Goal: Use online tool/utility: Utilize a website feature to perform a specific function

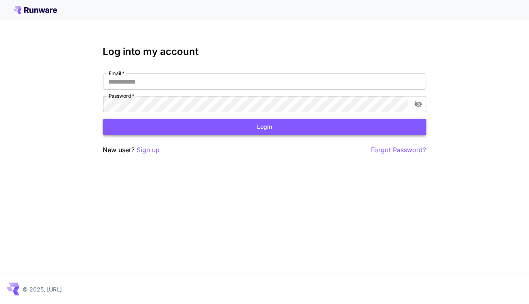
type input "**********"
click at [226, 126] on button "Login" at bounding box center [264, 127] width 323 height 17
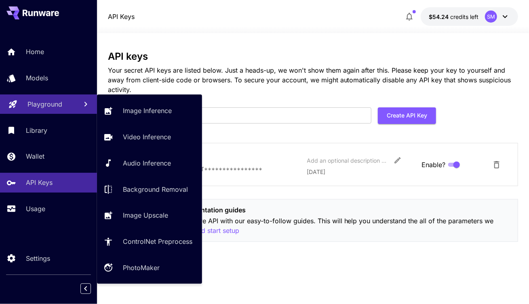
click at [46, 103] on p "Playground" at bounding box center [44, 104] width 35 height 10
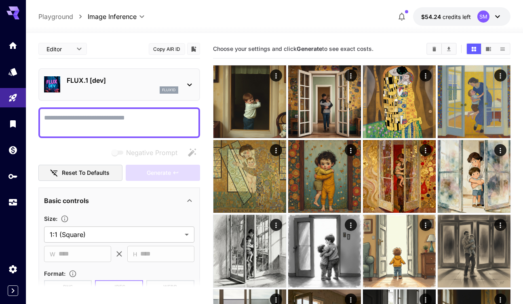
click at [92, 118] on textarea "Negative Prompt" at bounding box center [119, 122] width 150 height 19
paste textarea "**********"
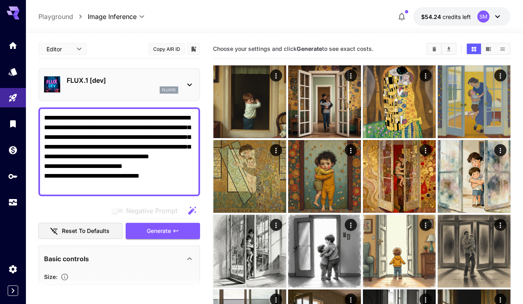
drag, startPoint x: 153, startPoint y: 184, endPoint x: 40, endPoint y: 182, distance: 112.8
click at [40, 182] on div "**********" at bounding box center [119, 151] width 162 height 89
paste textarea "**"
type textarea "**********"
click at [153, 232] on span "Generate" at bounding box center [159, 231] width 24 height 10
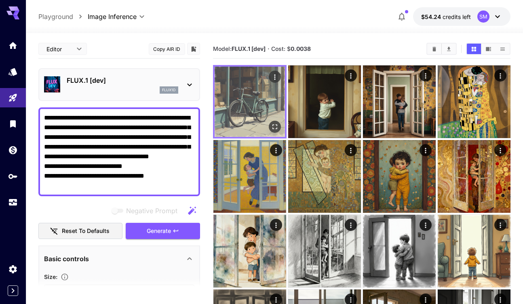
click at [254, 91] on img at bounding box center [250, 102] width 70 height 70
click at [276, 127] on icon "Open in fullscreen" at bounding box center [274, 127] width 8 height 8
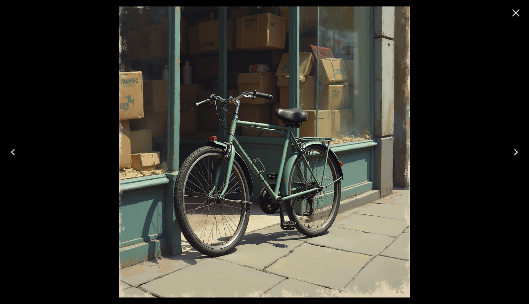
click at [513, 13] on icon "Close" at bounding box center [516, 12] width 13 height 13
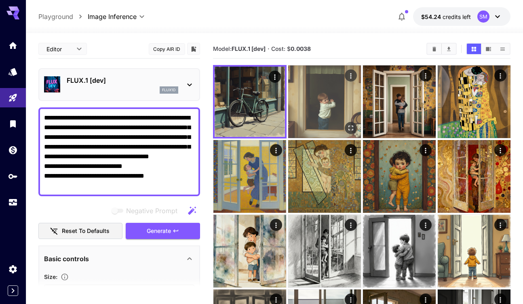
click at [322, 96] on img at bounding box center [324, 101] width 73 height 73
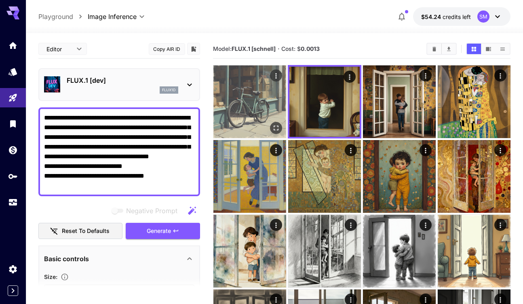
click at [257, 95] on img at bounding box center [249, 101] width 73 height 73
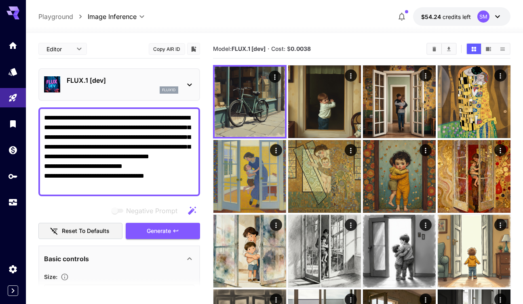
click at [116, 77] on p "FLUX.1 [dev]" at bounding box center [123, 81] width 112 height 10
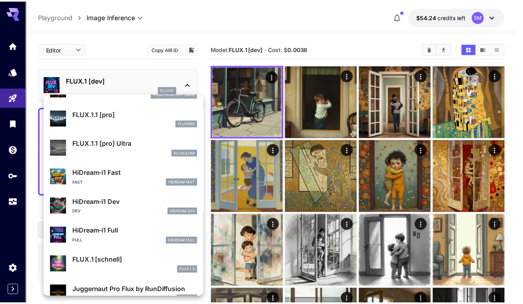
scroll to position [650, 0]
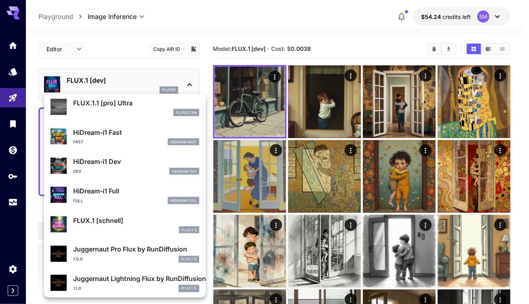
click at [107, 227] on div "FLUX.1 S" at bounding box center [136, 230] width 126 height 7
type input "*"
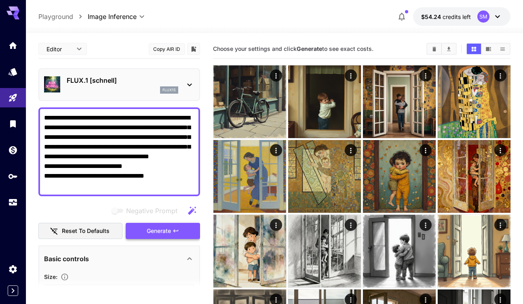
click at [152, 233] on span "Generate" at bounding box center [159, 231] width 24 height 10
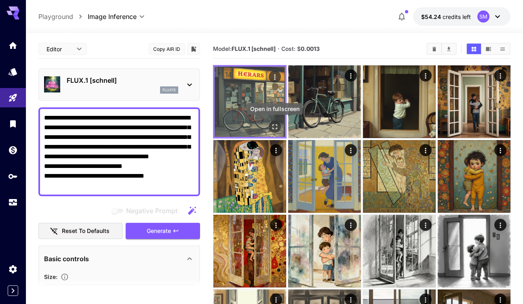
click at [272, 125] on icon "Open in fullscreen" at bounding box center [274, 127] width 8 height 8
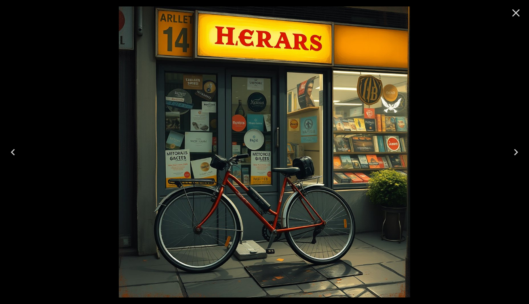
click at [515, 16] on icon "Close" at bounding box center [516, 12] width 13 height 13
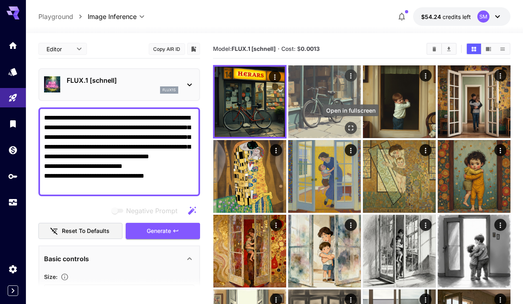
click at [350, 125] on icon "Open in fullscreen" at bounding box center [350, 128] width 8 height 8
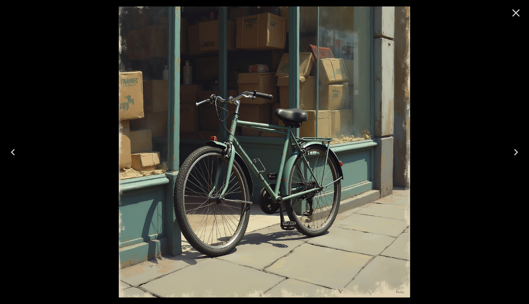
click at [515, 13] on icon "Close" at bounding box center [516, 12] width 13 height 13
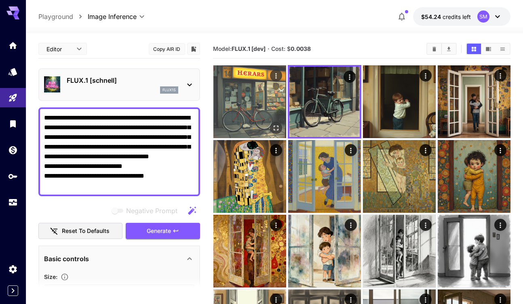
click at [259, 95] on img at bounding box center [249, 101] width 73 height 73
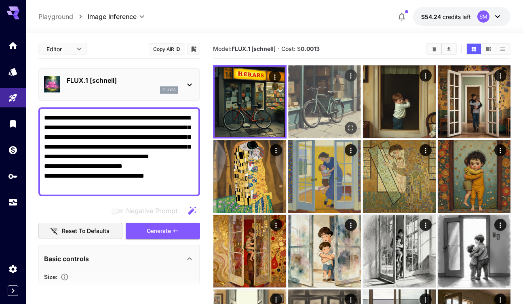
click at [305, 93] on img at bounding box center [324, 101] width 73 height 73
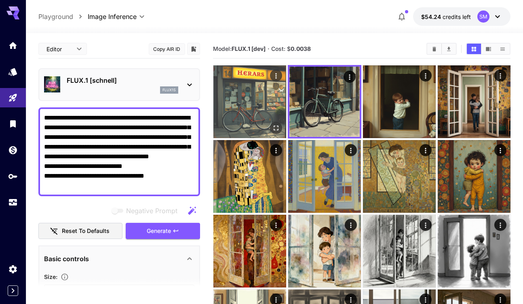
click at [259, 93] on img at bounding box center [249, 101] width 73 height 73
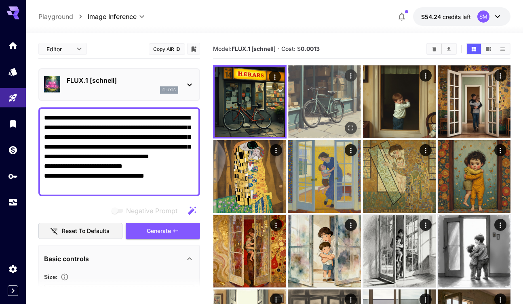
click at [307, 89] on img at bounding box center [324, 101] width 73 height 73
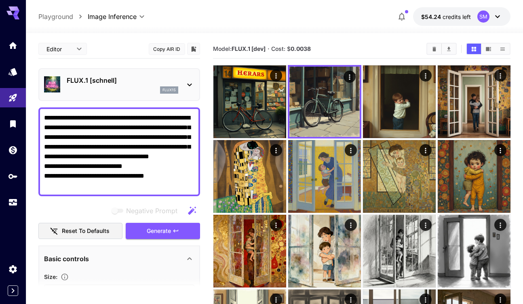
click at [109, 82] on p "FLUX.1 [schnell]" at bounding box center [123, 81] width 112 height 10
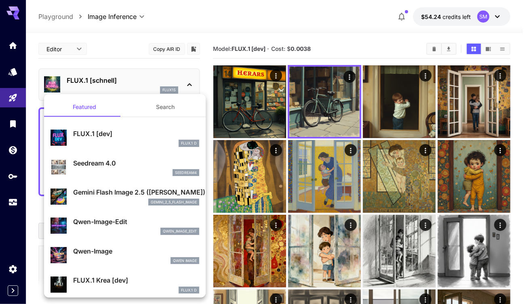
click at [95, 135] on p "FLUX.1 [dev]" at bounding box center [136, 134] width 126 height 10
type input "**"
type input "***"
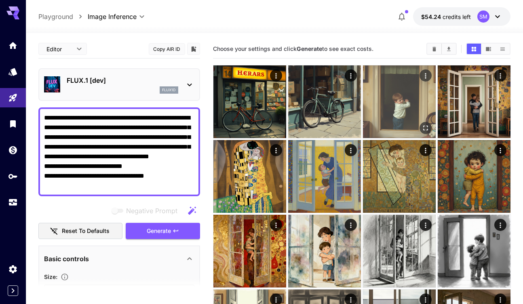
click at [394, 105] on img at bounding box center [399, 101] width 73 height 73
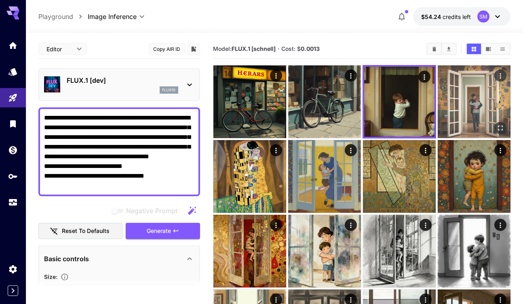
click at [455, 102] on img at bounding box center [474, 101] width 73 height 73
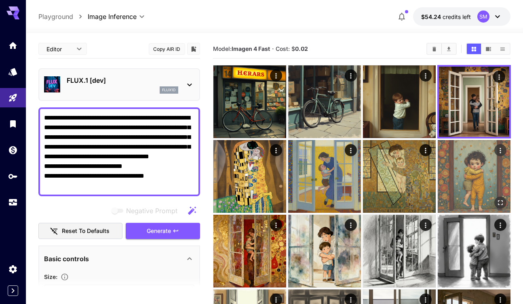
click at [471, 174] on img at bounding box center [474, 176] width 73 height 73
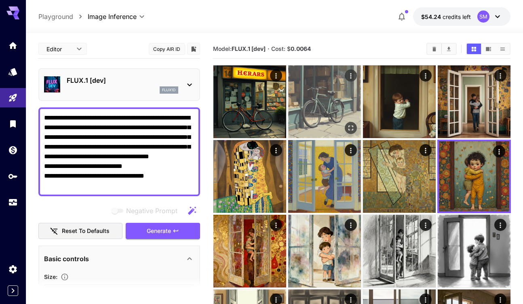
click at [336, 105] on img at bounding box center [324, 101] width 73 height 73
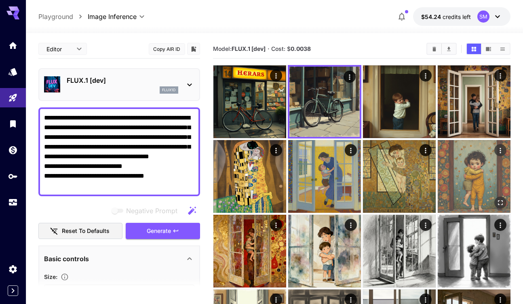
click at [462, 164] on img at bounding box center [474, 176] width 73 height 73
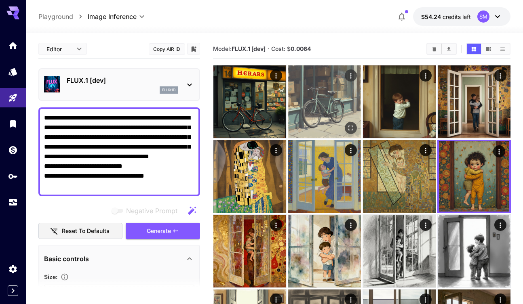
click at [337, 91] on img at bounding box center [324, 101] width 73 height 73
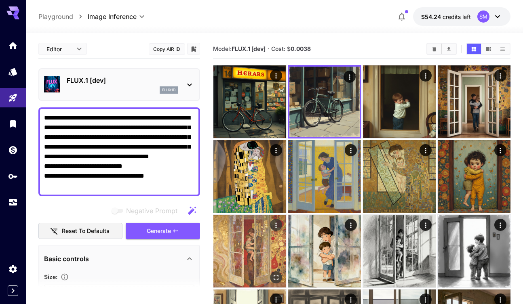
click at [246, 242] on img at bounding box center [249, 251] width 73 height 73
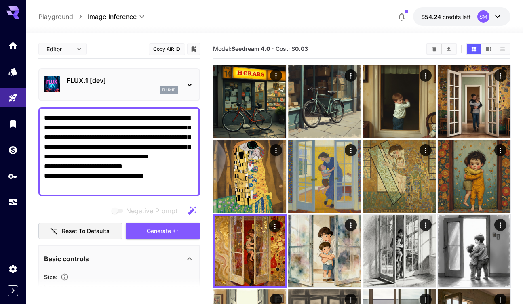
click at [110, 78] on p "FLUX.1 [dev]" at bounding box center [123, 81] width 112 height 10
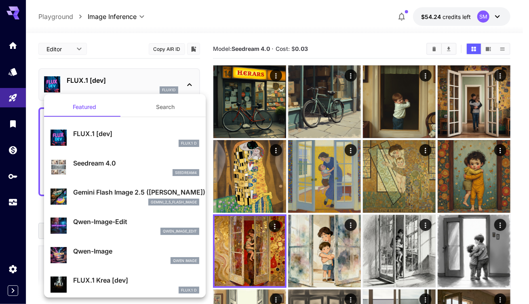
click at [103, 161] on p "Seedream 4.0" at bounding box center [136, 163] width 126 height 10
type input "**********"
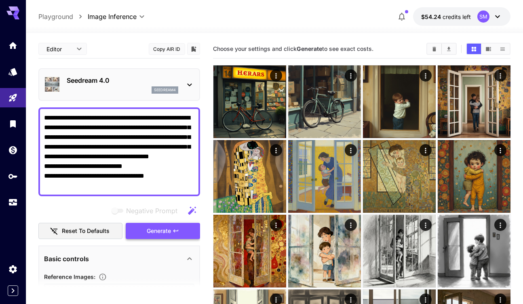
click at [155, 230] on span "Generate" at bounding box center [159, 231] width 24 height 10
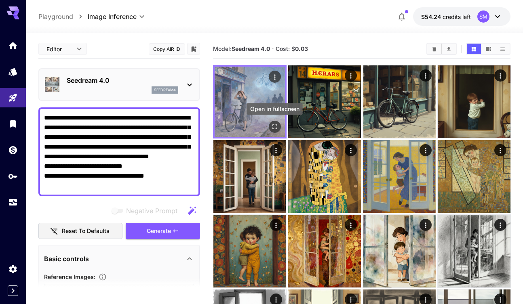
click at [274, 126] on icon "Open in fullscreen" at bounding box center [274, 127] width 8 height 8
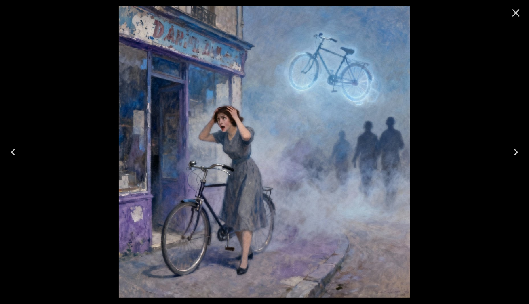
click at [513, 13] on icon "Close" at bounding box center [516, 12] width 13 height 13
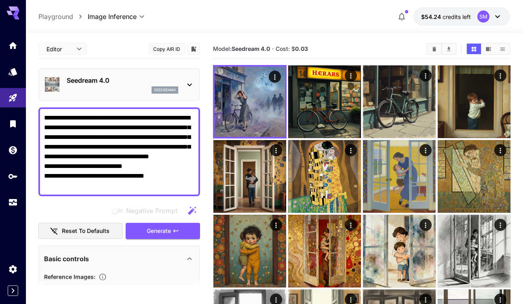
click at [122, 80] on p "Seedream 4.0" at bounding box center [123, 81] width 112 height 10
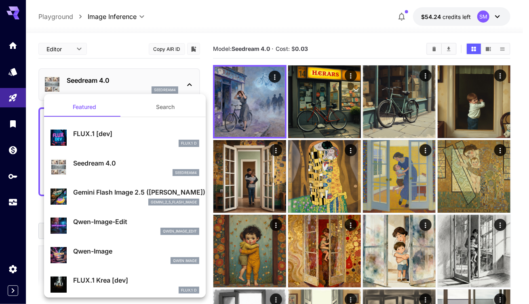
click at [99, 193] on p "Gemini Flash Image 2.5 ([PERSON_NAME])" at bounding box center [136, 192] width 126 height 10
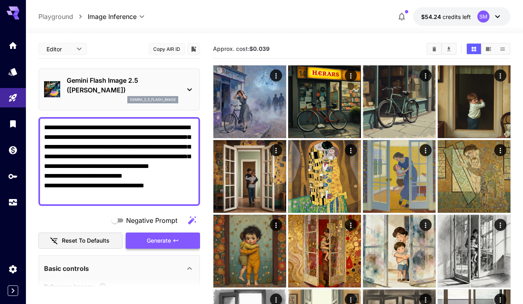
click at [164, 239] on span "Generate" at bounding box center [159, 241] width 24 height 10
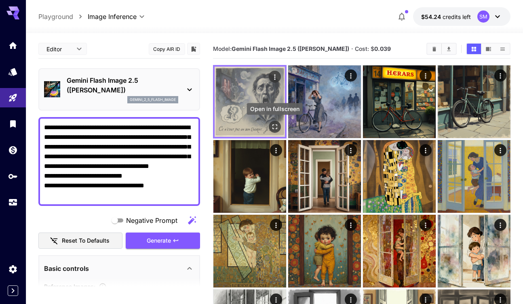
click at [274, 125] on icon "Open in fullscreen" at bounding box center [274, 127] width 8 height 8
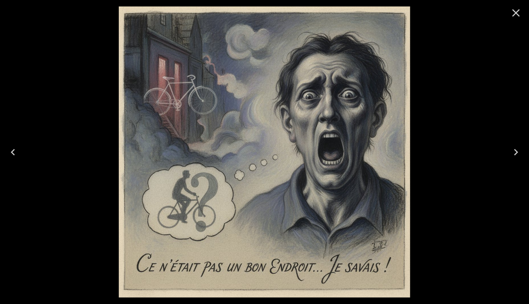
click at [514, 15] on icon "Close" at bounding box center [516, 13] width 8 height 8
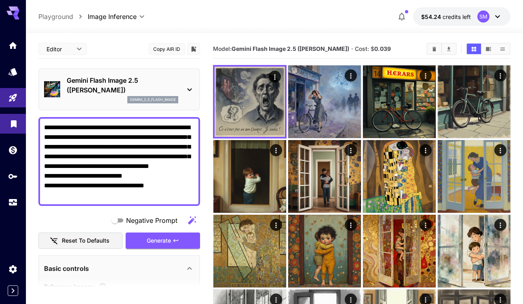
drag, startPoint x: 159, startPoint y: 197, endPoint x: 20, endPoint y: 122, distance: 157.7
paste textarea
click at [160, 243] on span "Generate" at bounding box center [159, 241] width 24 height 10
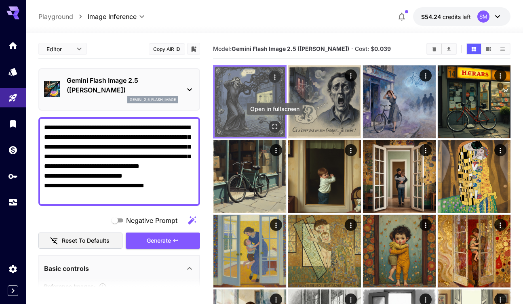
click at [272, 127] on icon "Open in fullscreen" at bounding box center [274, 127] width 8 height 8
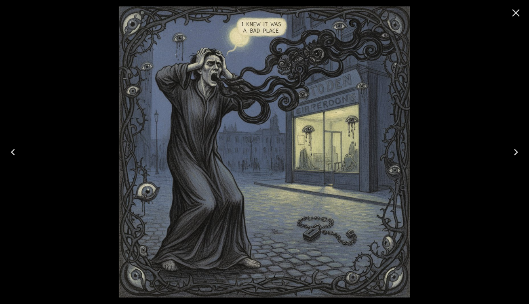
click at [515, 12] on icon "Close" at bounding box center [516, 13] width 8 height 8
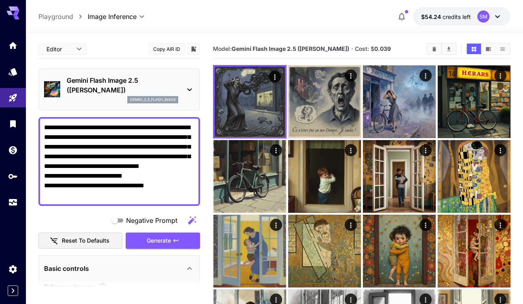
drag, startPoint x: 158, startPoint y: 195, endPoint x: 93, endPoint y: 197, distance: 64.3
click at [93, 197] on textarea "**********" at bounding box center [119, 162] width 150 height 78
click at [161, 192] on textarea "**********" at bounding box center [119, 162] width 150 height 78
drag, startPoint x: 156, startPoint y: 197, endPoint x: 43, endPoint y: 123, distance: 134.6
click at [40, 122] on div "**********" at bounding box center [119, 161] width 162 height 89
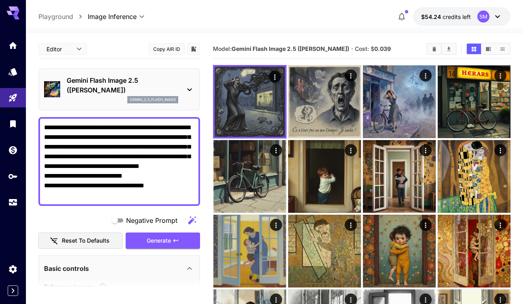
paste textarea "**********"
drag, startPoint x: 110, startPoint y: 190, endPoint x: 50, endPoint y: 199, distance: 60.9
paste textarea "*"
type textarea "**********"
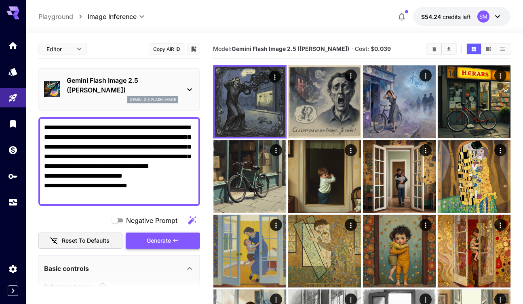
click at [158, 241] on span "Generate" at bounding box center [159, 241] width 24 height 10
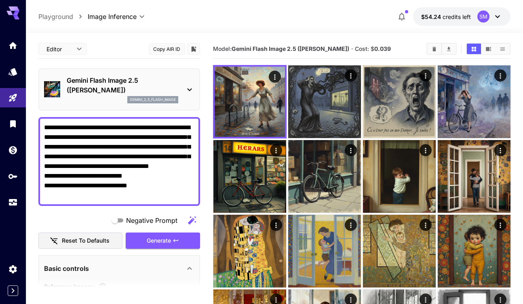
click at [151, 78] on p "Gemini Flash Image 2.5 ([PERSON_NAME])" at bounding box center [123, 85] width 112 height 19
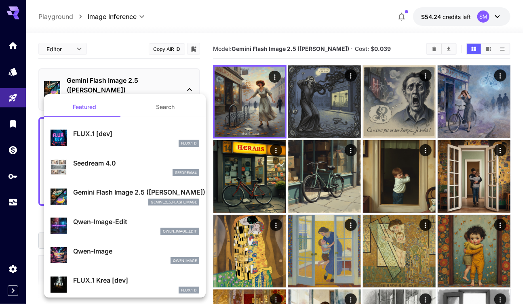
click at [120, 167] on p "Seedream 4.0" at bounding box center [136, 163] width 126 height 10
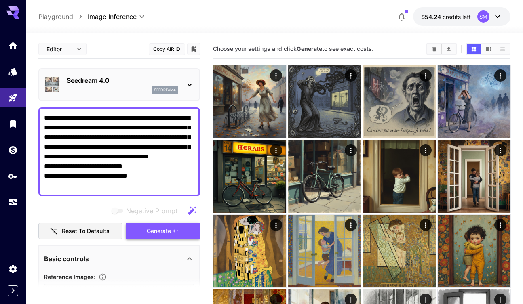
click at [158, 234] on span "Generate" at bounding box center [159, 231] width 24 height 10
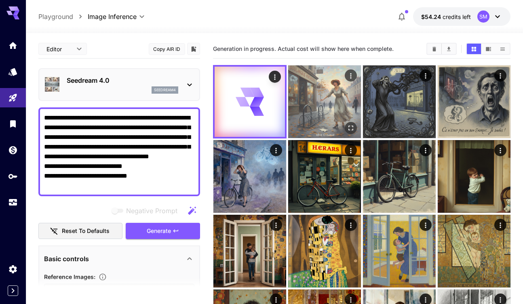
click at [331, 104] on img at bounding box center [324, 101] width 73 height 73
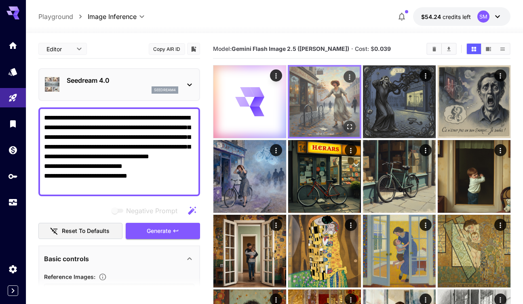
click at [349, 126] on icon "Open in fullscreen" at bounding box center [349, 127] width 8 height 8
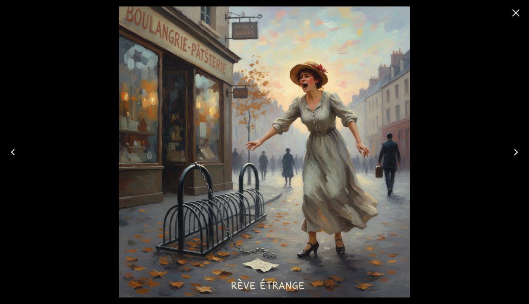
click at [516, 11] on icon "Close" at bounding box center [516, 12] width 13 height 13
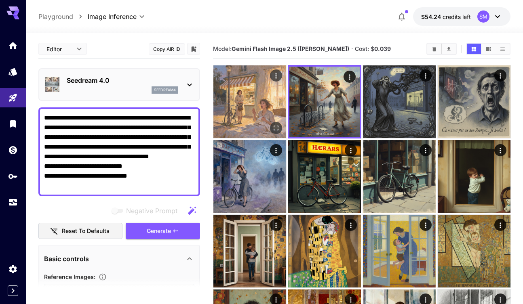
click at [275, 126] on icon "Open in fullscreen" at bounding box center [276, 128] width 8 height 8
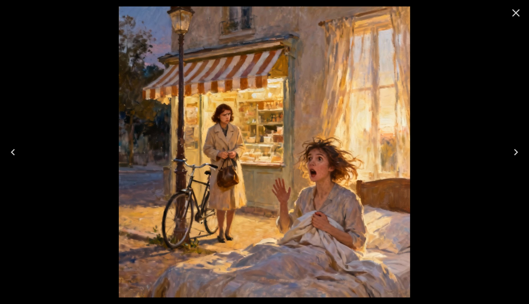
click at [518, 13] on icon "Close" at bounding box center [516, 12] width 13 height 13
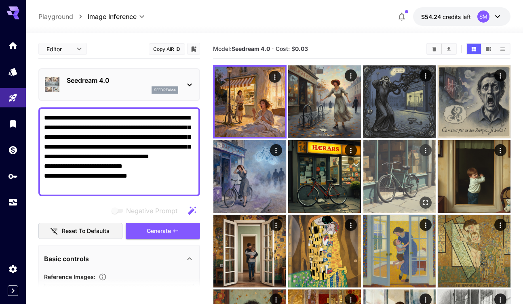
click at [387, 171] on img at bounding box center [399, 176] width 73 height 73
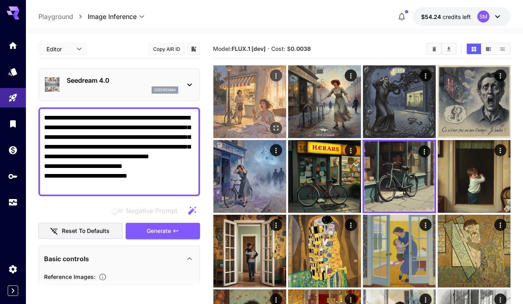
click at [242, 118] on img at bounding box center [249, 101] width 73 height 73
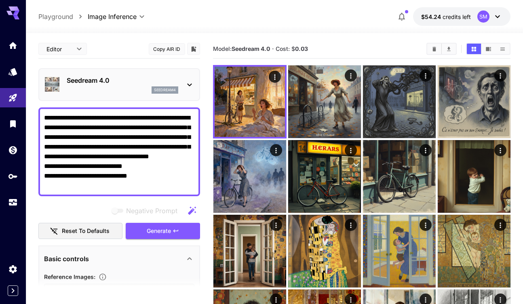
click at [95, 83] on p "Seedream 4.0" at bounding box center [123, 81] width 112 height 10
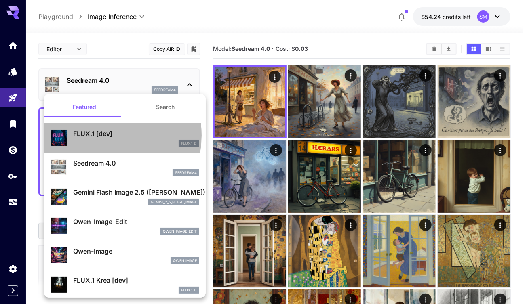
click at [95, 135] on p "FLUX.1 [dev]" at bounding box center [136, 134] width 126 height 10
type input "**********"
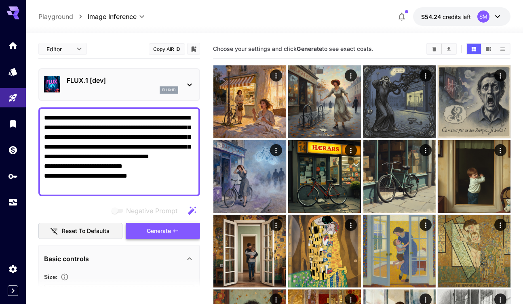
click at [149, 229] on span "Generate" at bounding box center [159, 231] width 24 height 10
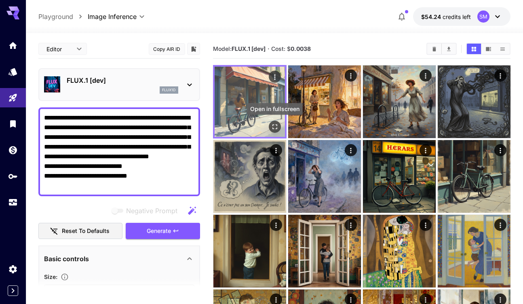
click at [274, 126] on icon "Open in fullscreen" at bounding box center [274, 127] width 8 height 8
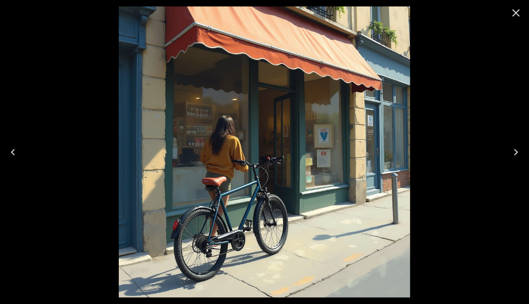
click at [517, 13] on icon "Close" at bounding box center [516, 13] width 8 height 8
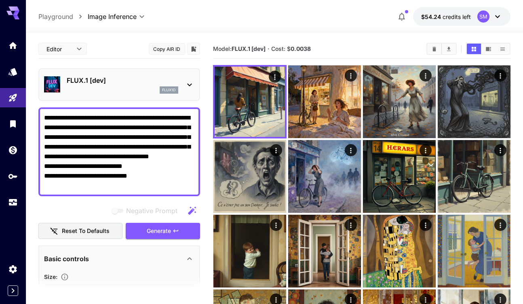
click at [118, 82] on p "FLUX.1 [dev]" at bounding box center [123, 81] width 112 height 10
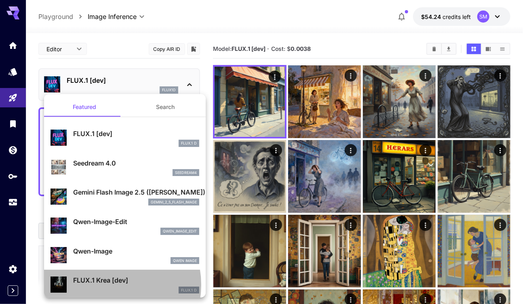
click at [109, 285] on p "FLUX.1 Krea [dev]" at bounding box center [136, 281] width 126 height 10
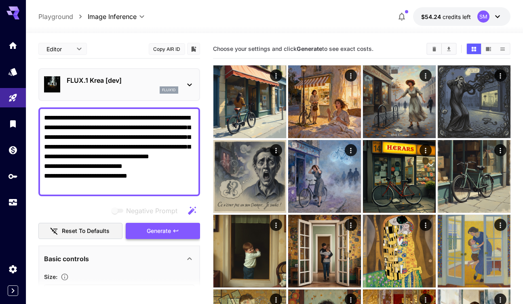
click at [157, 228] on span "Generate" at bounding box center [159, 231] width 24 height 10
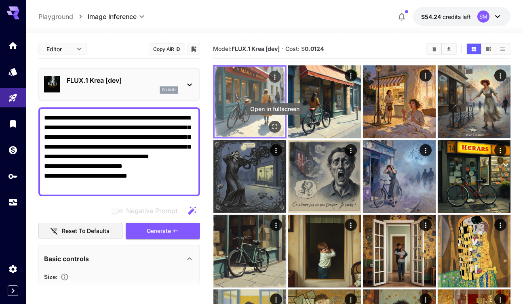
click at [274, 126] on icon "Open in fullscreen" at bounding box center [274, 127] width 8 height 8
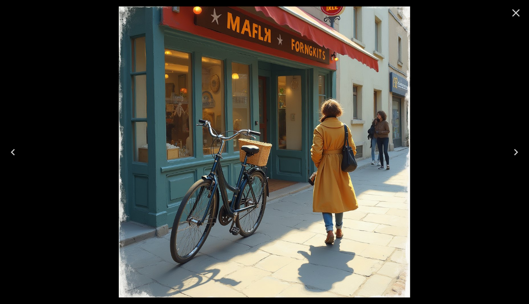
click at [516, 16] on icon "Close" at bounding box center [516, 12] width 13 height 13
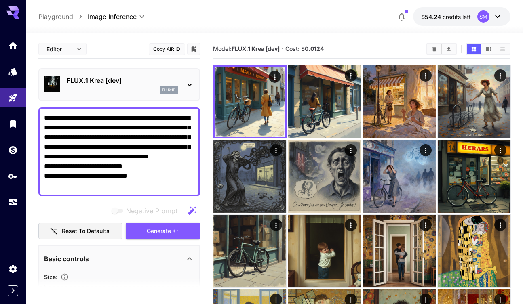
click at [125, 80] on p "FLUX.1 Krea [dev]" at bounding box center [123, 81] width 112 height 10
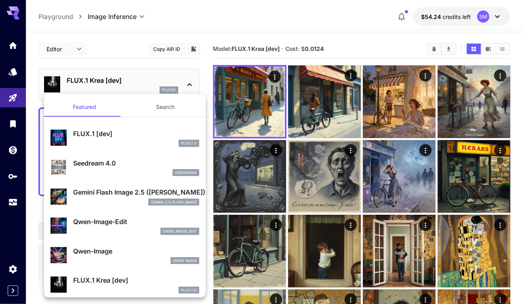
click at [114, 250] on p "Qwen-Image" at bounding box center [136, 251] width 126 height 10
type input "**"
type input "***"
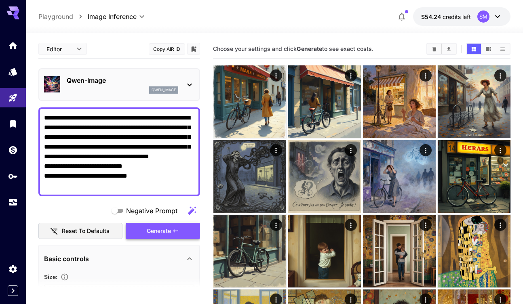
click at [162, 228] on span "Generate" at bounding box center [159, 231] width 24 height 10
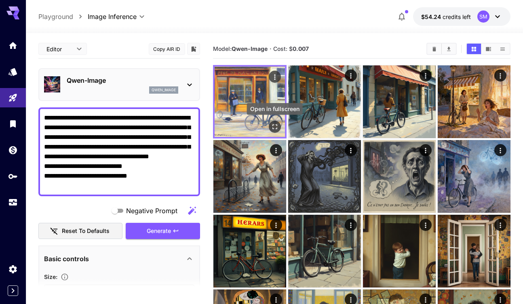
click at [274, 127] on icon "Open in fullscreen" at bounding box center [274, 127] width 8 height 8
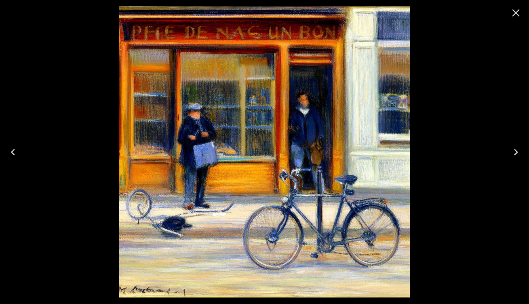
click at [516, 15] on icon "Close" at bounding box center [516, 12] width 13 height 13
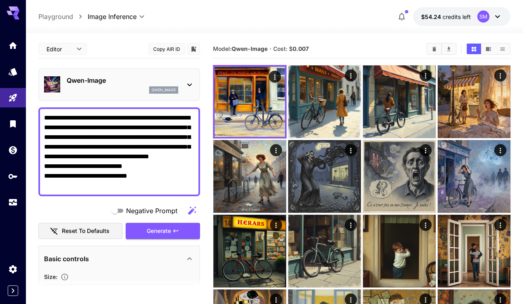
drag, startPoint x: 139, startPoint y: 185, endPoint x: 43, endPoint y: 185, distance: 96.6
click at [43, 185] on div "**********" at bounding box center [119, 151] width 162 height 89
paste textarea "**"
click at [152, 232] on span "Generate" at bounding box center [159, 231] width 24 height 10
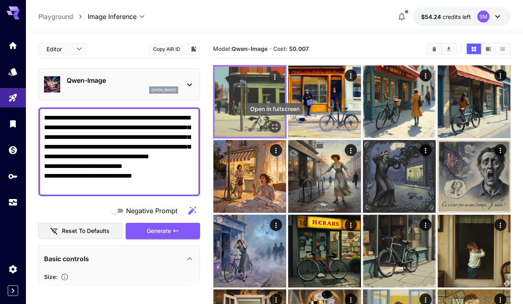
click at [273, 128] on icon "Open in fullscreen" at bounding box center [274, 127] width 8 height 8
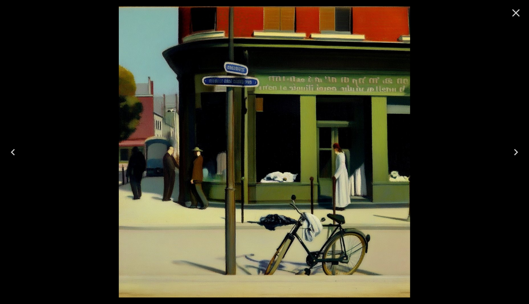
click at [515, 15] on icon "Close" at bounding box center [516, 12] width 13 height 13
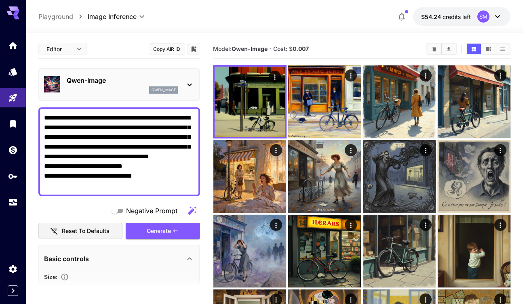
click at [148, 185] on textarea "**********" at bounding box center [119, 152] width 150 height 78
drag, startPoint x: 148, startPoint y: 185, endPoint x: 71, endPoint y: 196, distance: 77.5
click at [40, 185] on div "**********" at bounding box center [119, 151] width 162 height 89
paste textarea "**********"
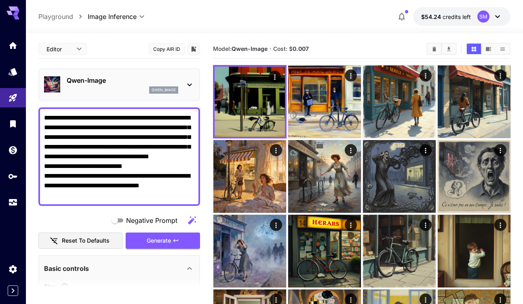
type textarea "**********"
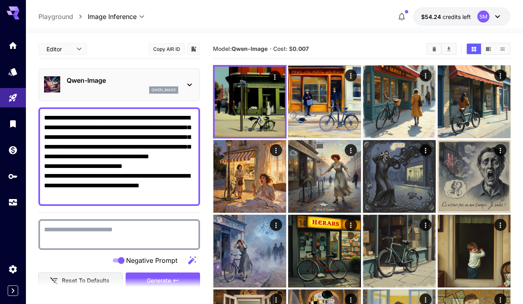
click at [103, 229] on textarea "Negative Prompt" at bounding box center [119, 234] width 150 height 19
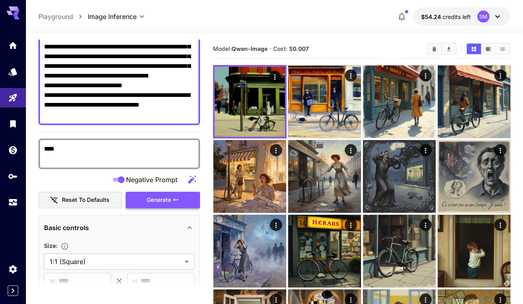
type textarea "****"
click at [150, 198] on span "Generate" at bounding box center [159, 200] width 24 height 10
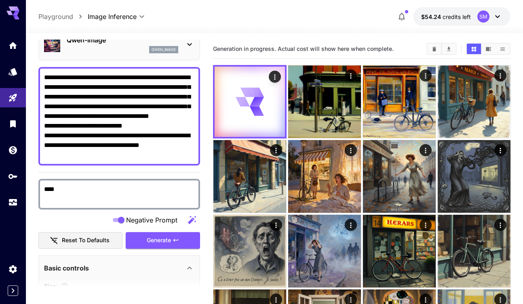
scroll to position [0, 0]
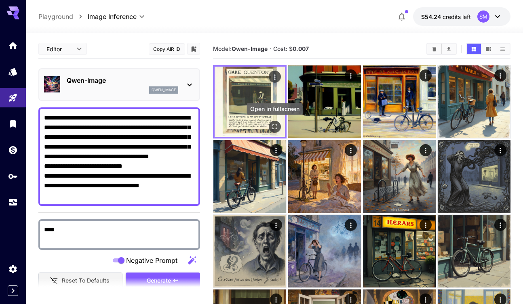
click at [273, 126] on icon "Open in fullscreen" at bounding box center [274, 127] width 8 height 8
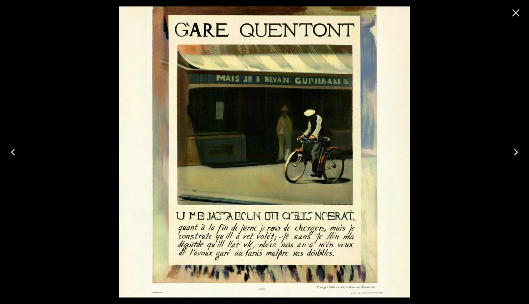
click at [520, 15] on icon "Close" at bounding box center [516, 12] width 13 height 13
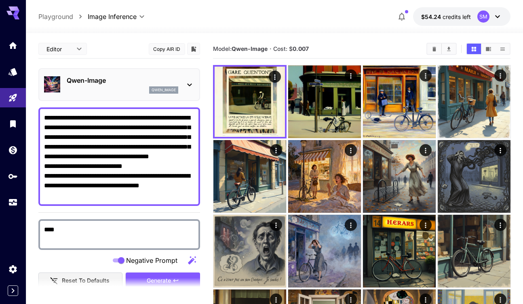
click at [101, 78] on p "Qwen-Image" at bounding box center [123, 81] width 112 height 10
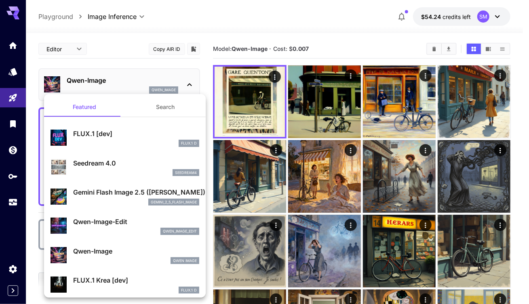
click at [106, 137] on p "FLUX.1 [dev]" at bounding box center [136, 134] width 126 height 10
type input "**"
type input "***"
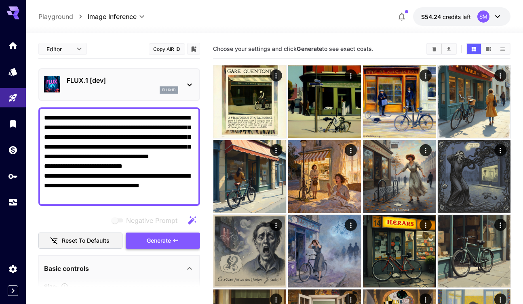
click at [160, 240] on span "Generate" at bounding box center [159, 241] width 24 height 10
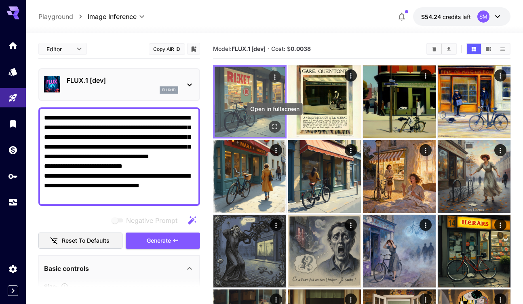
click at [275, 125] on icon "Open in fullscreen" at bounding box center [274, 127] width 8 height 8
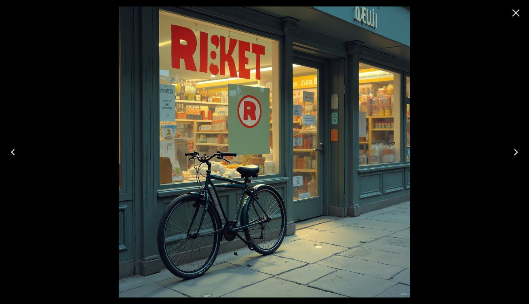
click at [514, 14] on icon "Close" at bounding box center [516, 12] width 13 height 13
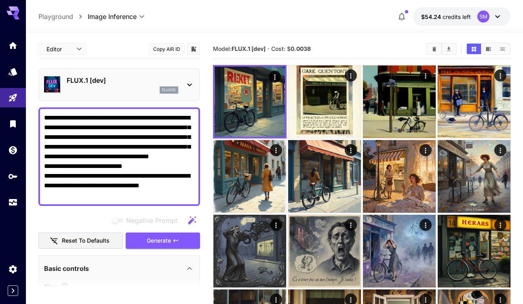
click at [112, 85] on div "FLUX.1 [dev] flux1d" at bounding box center [123, 85] width 112 height 18
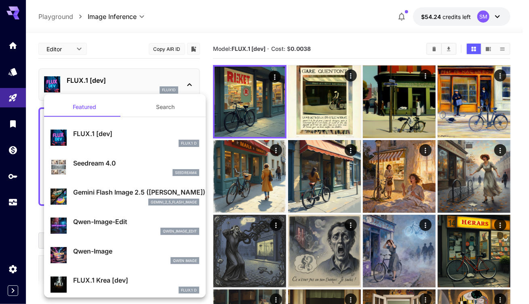
click at [99, 164] on p "Seedream 4.0" at bounding box center [136, 163] width 126 height 10
type input "**********"
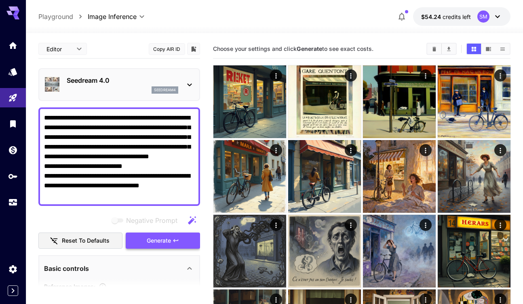
click at [158, 244] on span "Generate" at bounding box center [159, 241] width 24 height 10
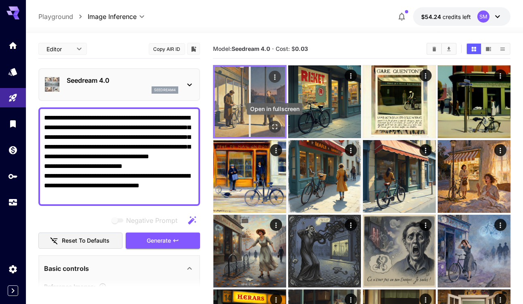
click at [276, 128] on icon "Open in fullscreen" at bounding box center [274, 127] width 8 height 8
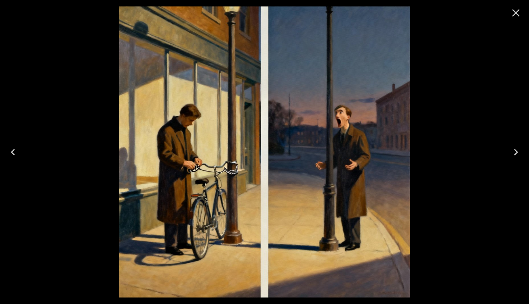
click at [515, 13] on icon "Close" at bounding box center [516, 12] width 13 height 13
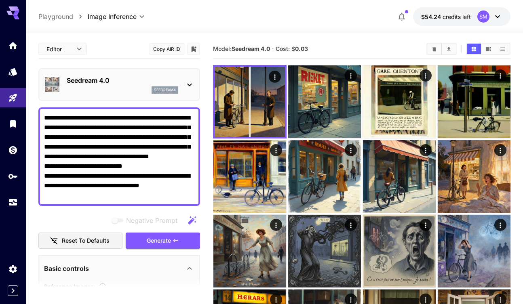
click at [122, 79] on p "Seedream 4.0" at bounding box center [123, 81] width 112 height 10
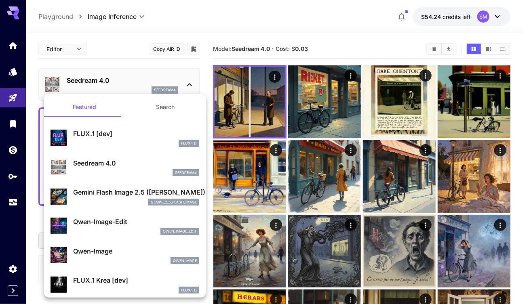
click at [104, 194] on p "Gemini Flash Image 2.5 ([PERSON_NAME])" at bounding box center [136, 192] width 126 height 10
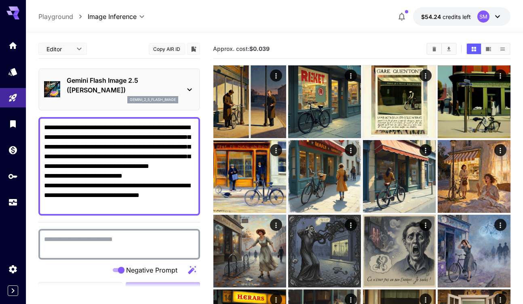
click at [100, 239] on textarea "Negative Prompt" at bounding box center [119, 244] width 150 height 19
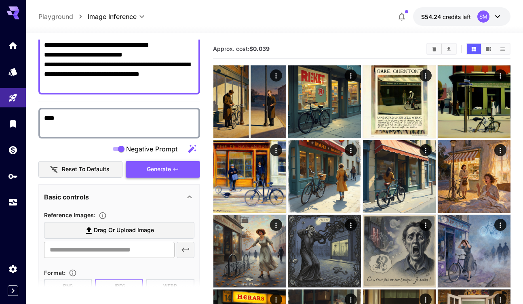
type textarea "****"
click at [162, 170] on span "Generate" at bounding box center [159, 169] width 24 height 10
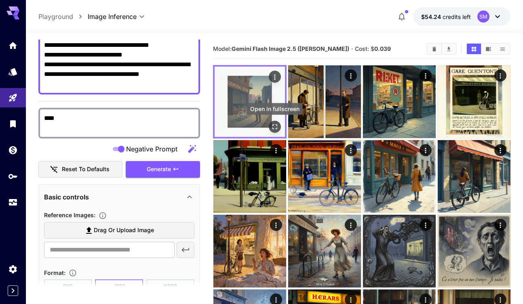
click at [275, 127] on icon "Open in fullscreen" at bounding box center [274, 127] width 8 height 8
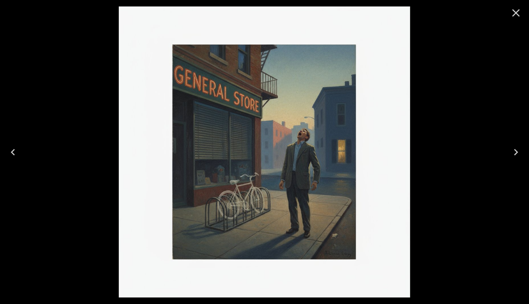
click at [515, 13] on icon "Close" at bounding box center [516, 13] width 8 height 8
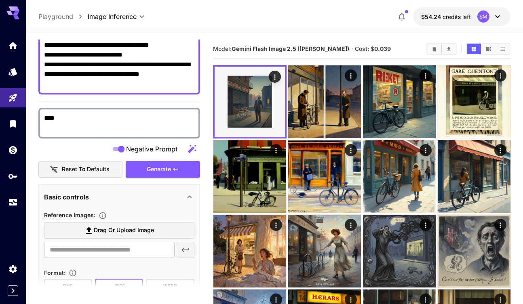
scroll to position [81, 0]
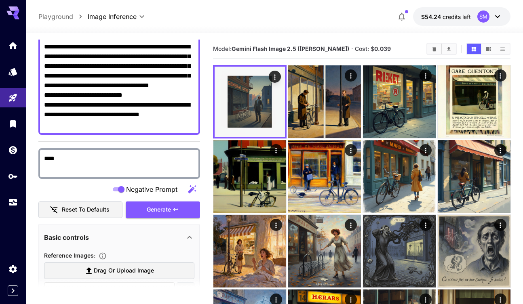
drag, startPoint x: 159, startPoint y: 118, endPoint x: 185, endPoint y: 127, distance: 27.3
click at [185, 127] on textarea "**********" at bounding box center [119, 85] width 150 height 87
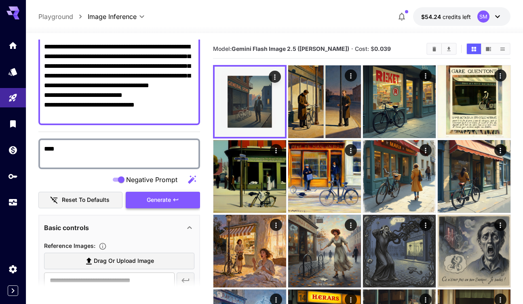
click at [160, 201] on span "Generate" at bounding box center [159, 200] width 24 height 10
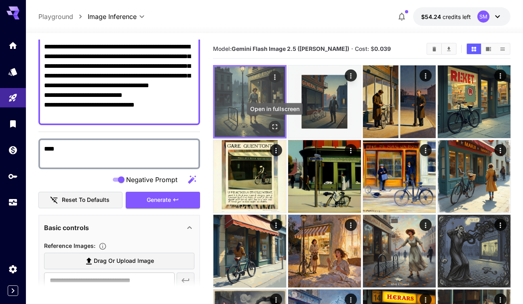
click at [275, 126] on icon "Open in fullscreen" at bounding box center [274, 127] width 8 height 8
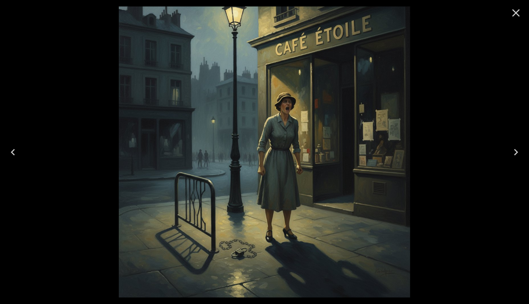
click at [513, 14] on icon "Close" at bounding box center [516, 12] width 13 height 13
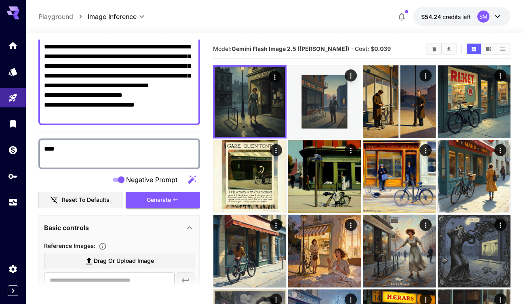
scroll to position [0, 0]
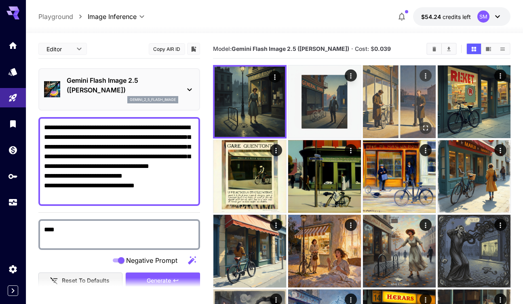
click at [383, 108] on img at bounding box center [399, 101] width 73 height 73
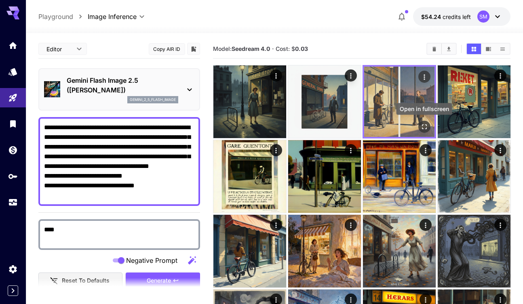
click at [426, 124] on icon "Open in fullscreen" at bounding box center [424, 127] width 8 height 8
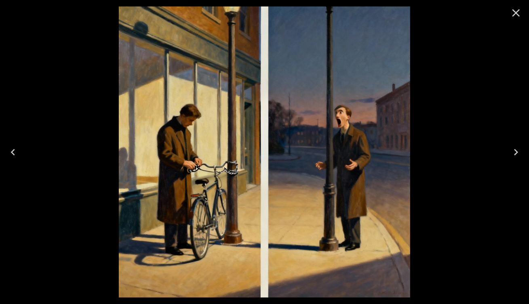
click at [517, 12] on icon "Close" at bounding box center [516, 13] width 8 height 8
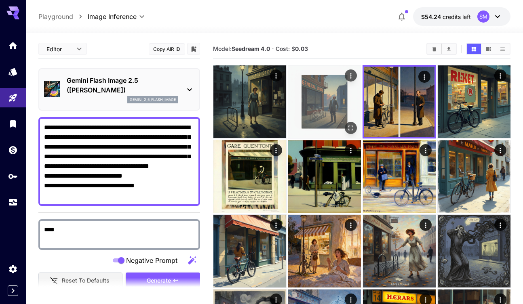
click at [319, 107] on img at bounding box center [324, 101] width 73 height 73
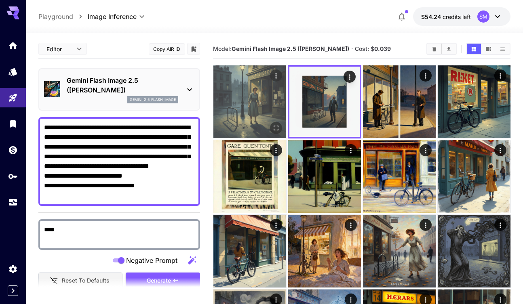
click at [255, 106] on img at bounding box center [249, 101] width 73 height 73
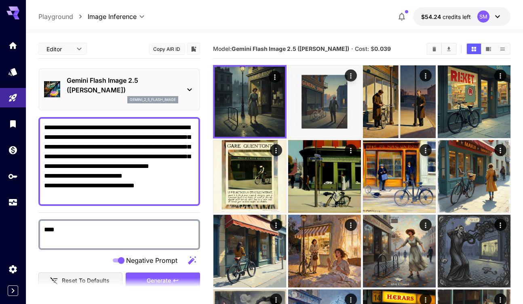
click at [115, 89] on p "Gemini Flash Image 2.5 ([PERSON_NAME])" at bounding box center [123, 85] width 112 height 19
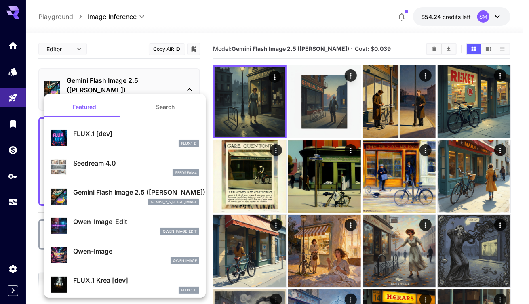
click at [103, 165] on p "Seedream 4.0" at bounding box center [136, 163] width 126 height 10
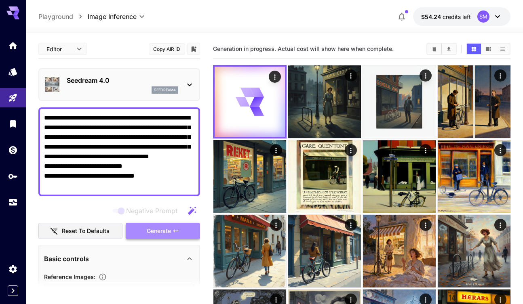
click at [160, 232] on span "Generate" at bounding box center [159, 231] width 24 height 10
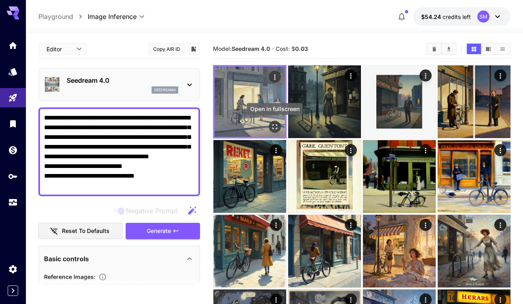
click at [274, 127] on icon "Open in fullscreen" at bounding box center [274, 127] width 8 height 8
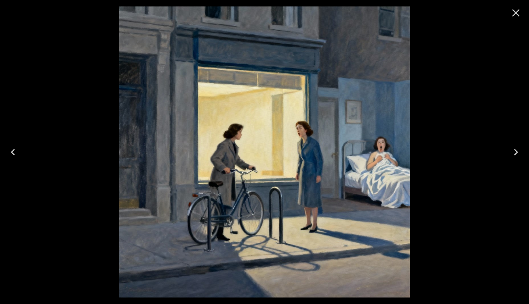
click at [515, 15] on icon "Close" at bounding box center [516, 12] width 13 height 13
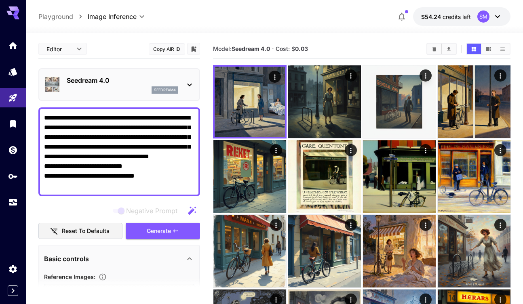
click at [93, 185] on textarea "**********" at bounding box center [119, 152] width 150 height 78
click at [107, 187] on textarea "**********" at bounding box center [119, 152] width 150 height 78
drag, startPoint x: 143, startPoint y: 185, endPoint x: 42, endPoint y: 188, distance: 100.2
click at [42, 188] on div "**********" at bounding box center [119, 151] width 162 height 89
paste textarea "**********"
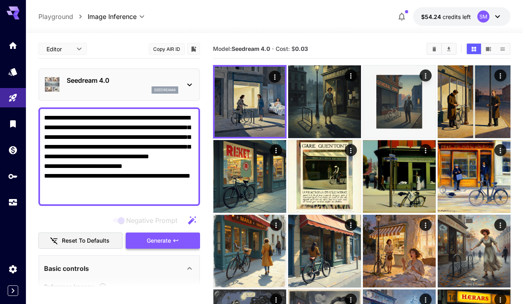
type textarea "**********"
click at [162, 244] on span "Generate" at bounding box center [159, 241] width 24 height 10
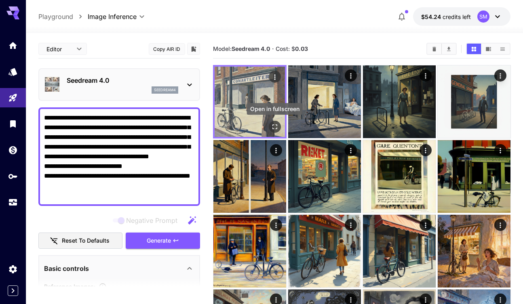
click at [274, 124] on icon "Open in fullscreen" at bounding box center [274, 127] width 8 height 8
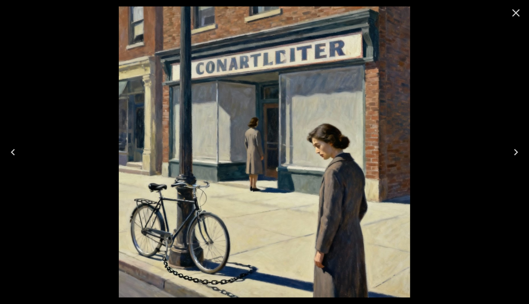
click at [515, 12] on icon "Close" at bounding box center [516, 13] width 8 height 8
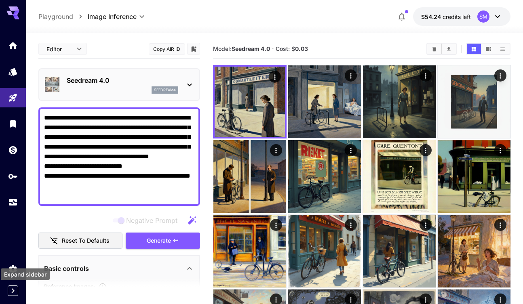
click at [14, 290] on icon "Expand sidebar" at bounding box center [13, 291] width 10 height 10
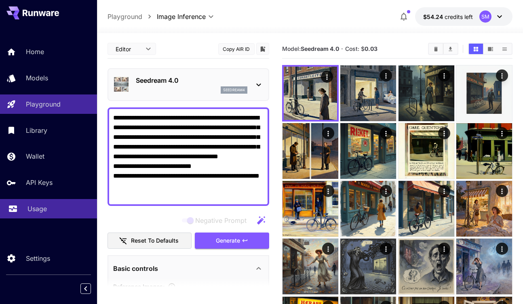
click at [35, 207] on p "Usage" at bounding box center [36, 209] width 19 height 10
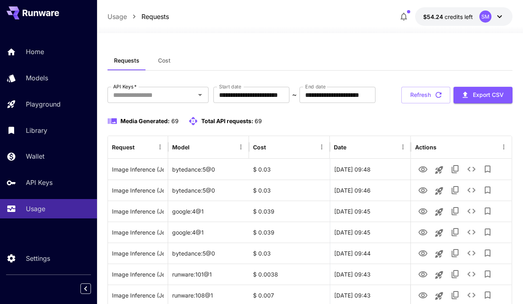
scroll to position [40, 0]
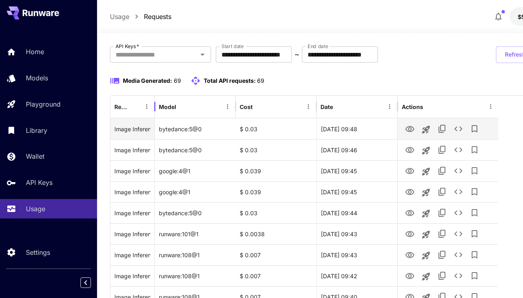
drag, startPoint x: 168, startPoint y: 124, endPoint x: 154, endPoint y: 123, distance: 13.3
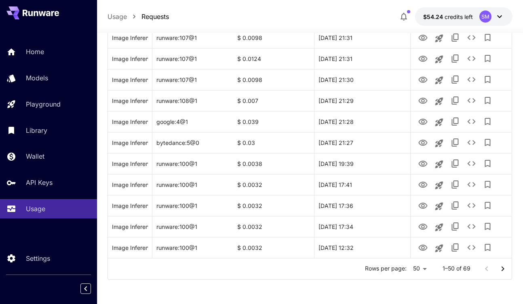
scroll to position [976, 0]
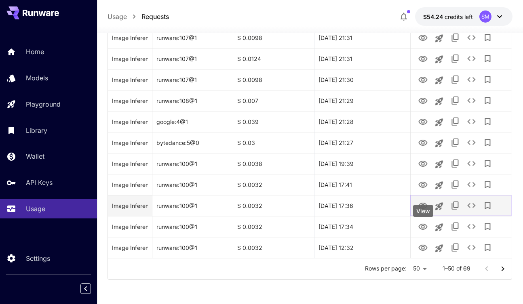
click at [423, 205] on icon "View" at bounding box center [423, 206] width 9 height 6
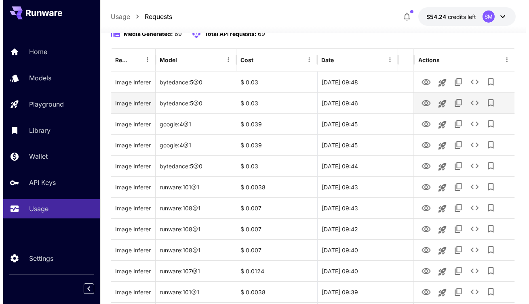
scroll to position [0, 0]
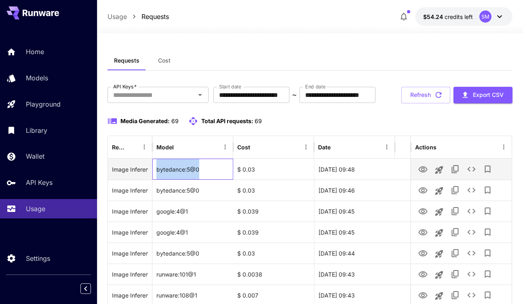
drag, startPoint x: 202, startPoint y: 196, endPoint x: 157, endPoint y: 197, distance: 44.9
click at [157, 180] on div "bytedance:5@0" at bounding box center [192, 169] width 81 height 21
copy div "bytedance:5@0"
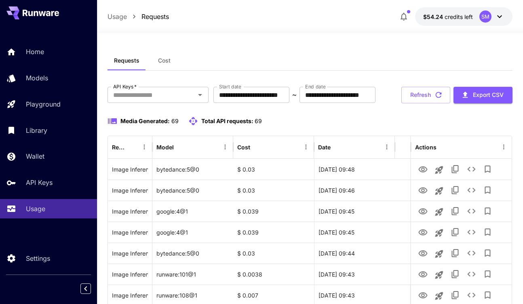
click at [346, 103] on div "**********" at bounding box center [309, 95] width 404 height 17
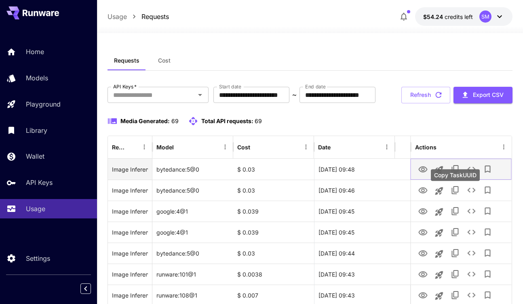
click at [455, 174] on icon "Copy TaskUUID" at bounding box center [456, 169] width 10 height 10
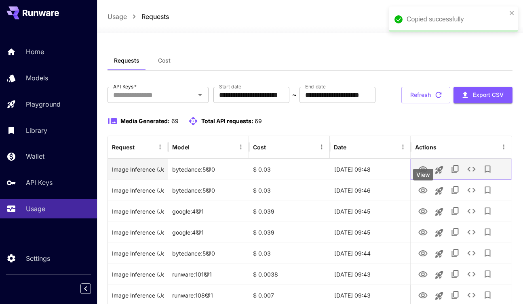
click at [420, 175] on icon "View" at bounding box center [423, 170] width 10 height 10
click at [470, 174] on icon "See details" at bounding box center [472, 169] width 10 height 10
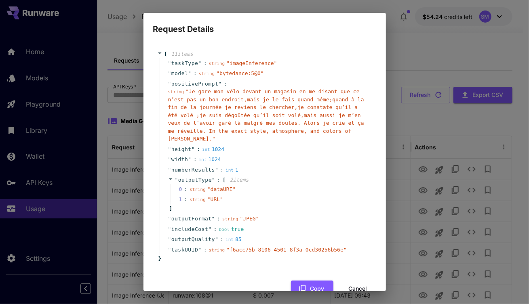
click at [353, 281] on button "Cancel" at bounding box center [358, 289] width 36 height 17
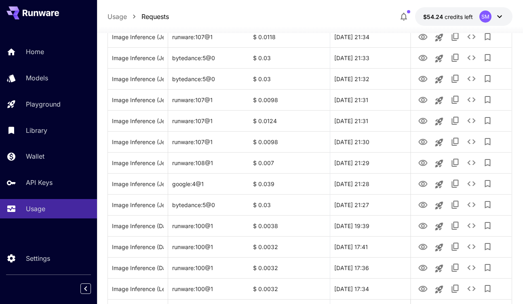
scroll to position [976, 0]
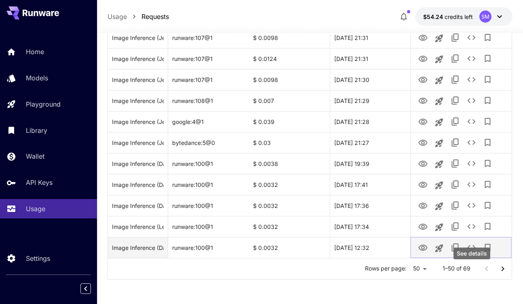
click at [473, 247] on icon "See details" at bounding box center [472, 248] width 10 height 10
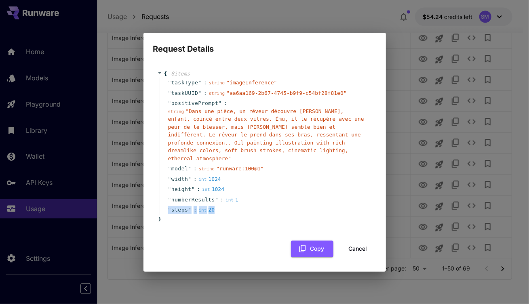
drag, startPoint x: 211, startPoint y: 207, endPoint x: 167, endPoint y: 206, distance: 43.6
click at [167, 206] on div "" steps " : int 20" at bounding box center [266, 210] width 213 height 11
click at [250, 214] on div "{ 8 item s " taskType " : string " imageInference " " taskUUID " : string " aa6…" at bounding box center [264, 147] width 215 height 154
click at [359, 244] on button "Cancel" at bounding box center [358, 249] width 36 height 17
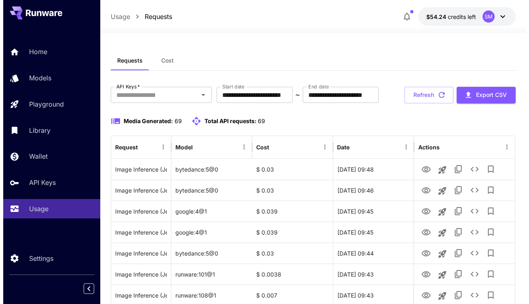
scroll to position [121, 0]
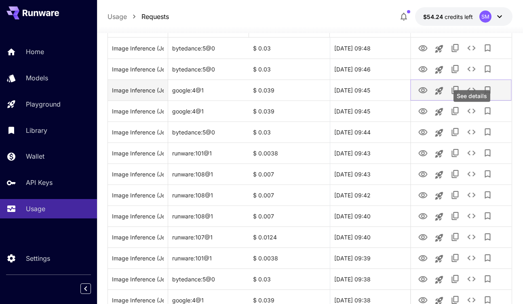
click at [471, 95] on icon "See details" at bounding box center [472, 90] width 10 height 10
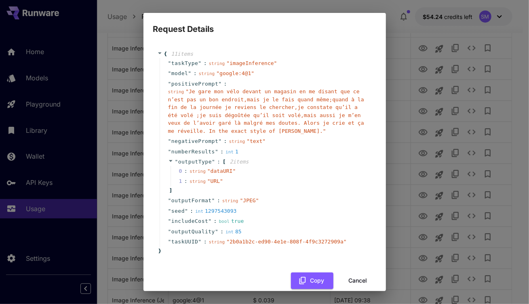
click at [355, 281] on button "Cancel" at bounding box center [358, 281] width 36 height 17
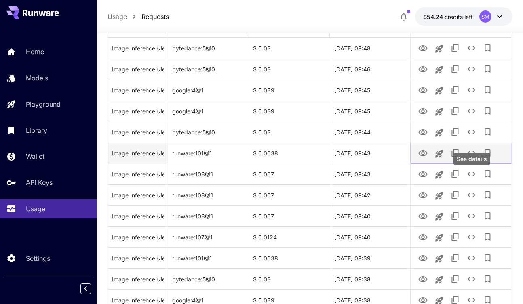
click at [470, 158] on icon "See details" at bounding box center [472, 153] width 10 height 10
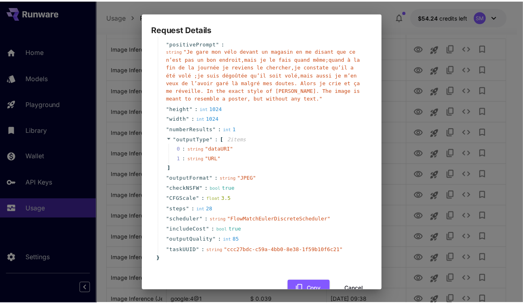
scroll to position [61, 0]
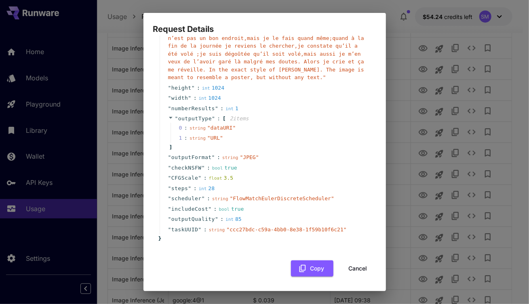
click at [354, 268] on button "Cancel" at bounding box center [358, 269] width 36 height 17
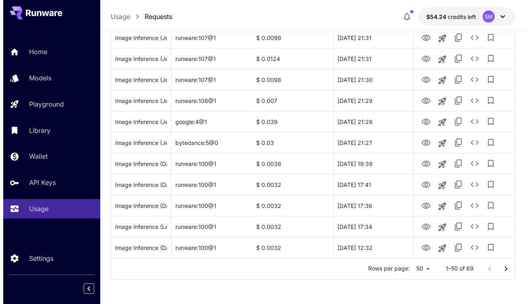
scroll to position [734, 0]
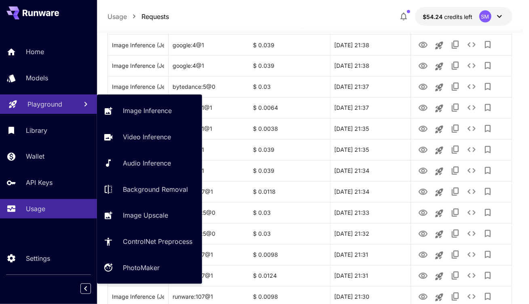
click at [33, 105] on p "Playground" at bounding box center [44, 104] width 35 height 10
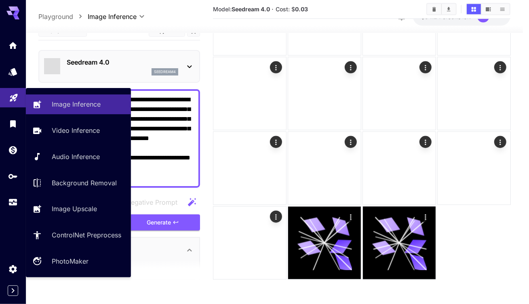
scroll to position [478, 0]
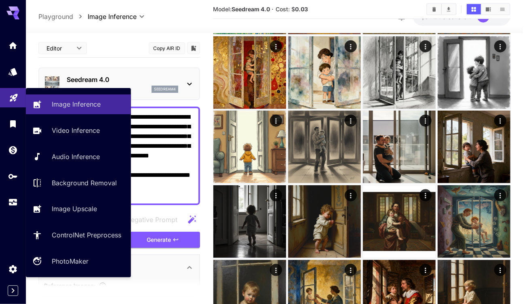
click at [180, 17] on div "**********" at bounding box center [274, 16] width 472 height 19
click at [131, 76] on p "Seedream 4.0" at bounding box center [123, 80] width 112 height 10
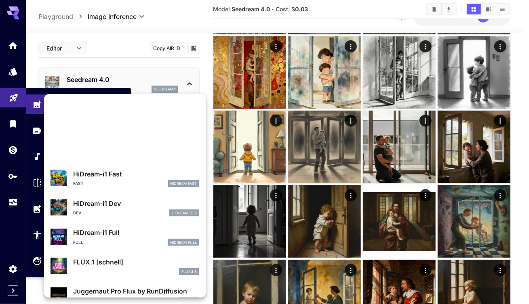
scroll to position [653, 0]
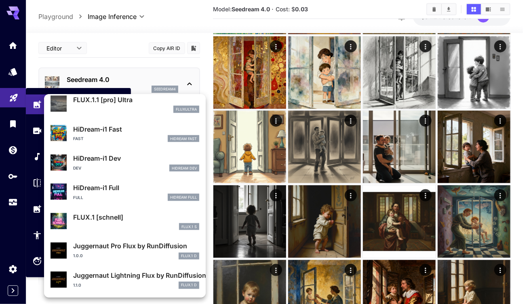
click at [250, 62] on div at bounding box center [264, 152] width 529 height 304
